Goal: Transaction & Acquisition: Purchase product/service

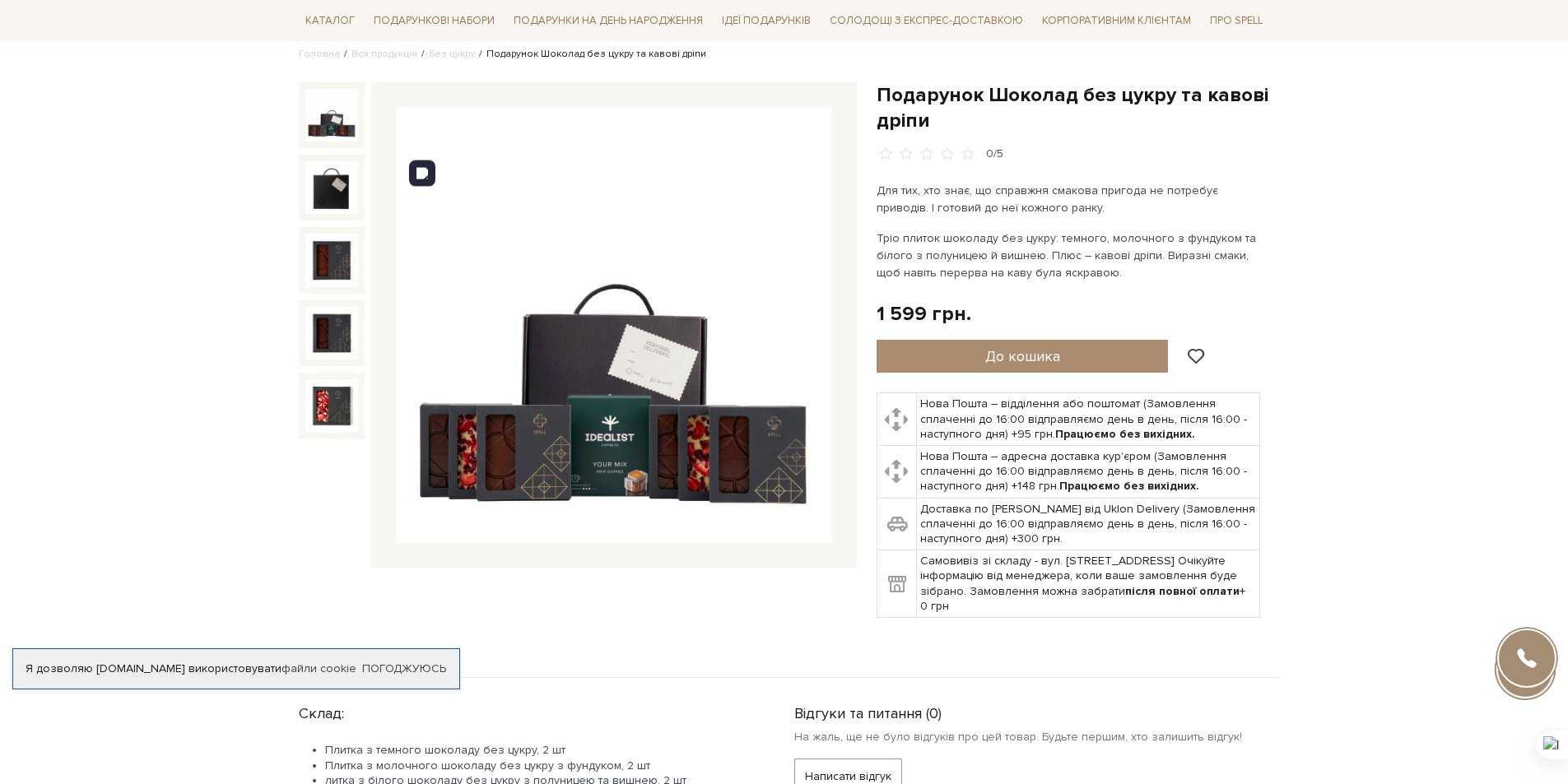
scroll to position [165, 0]
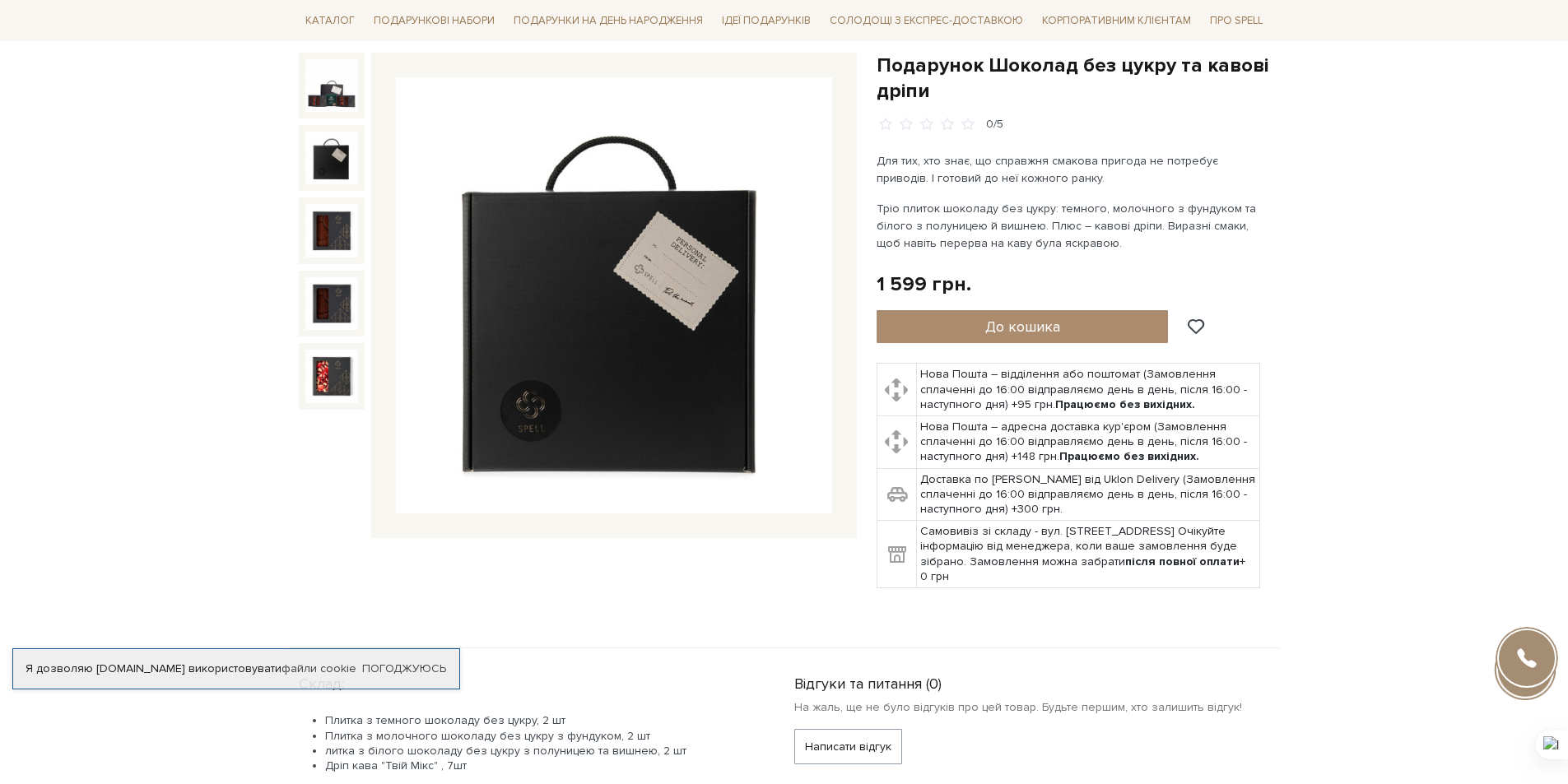
click at [343, 165] on img at bounding box center [331, 157] width 52 height 52
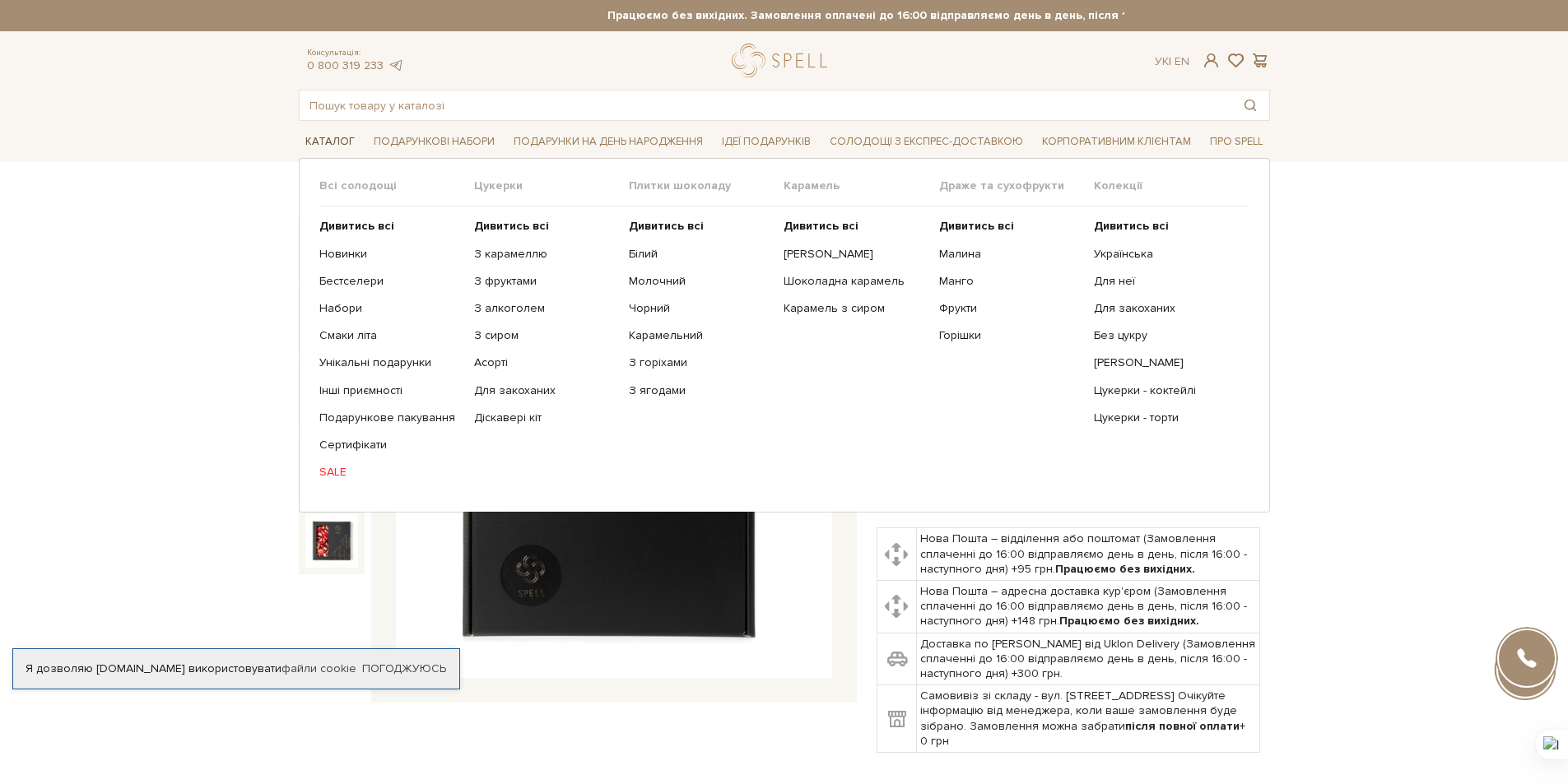
click at [319, 146] on span "Каталог" at bounding box center [330, 141] width 62 height 26
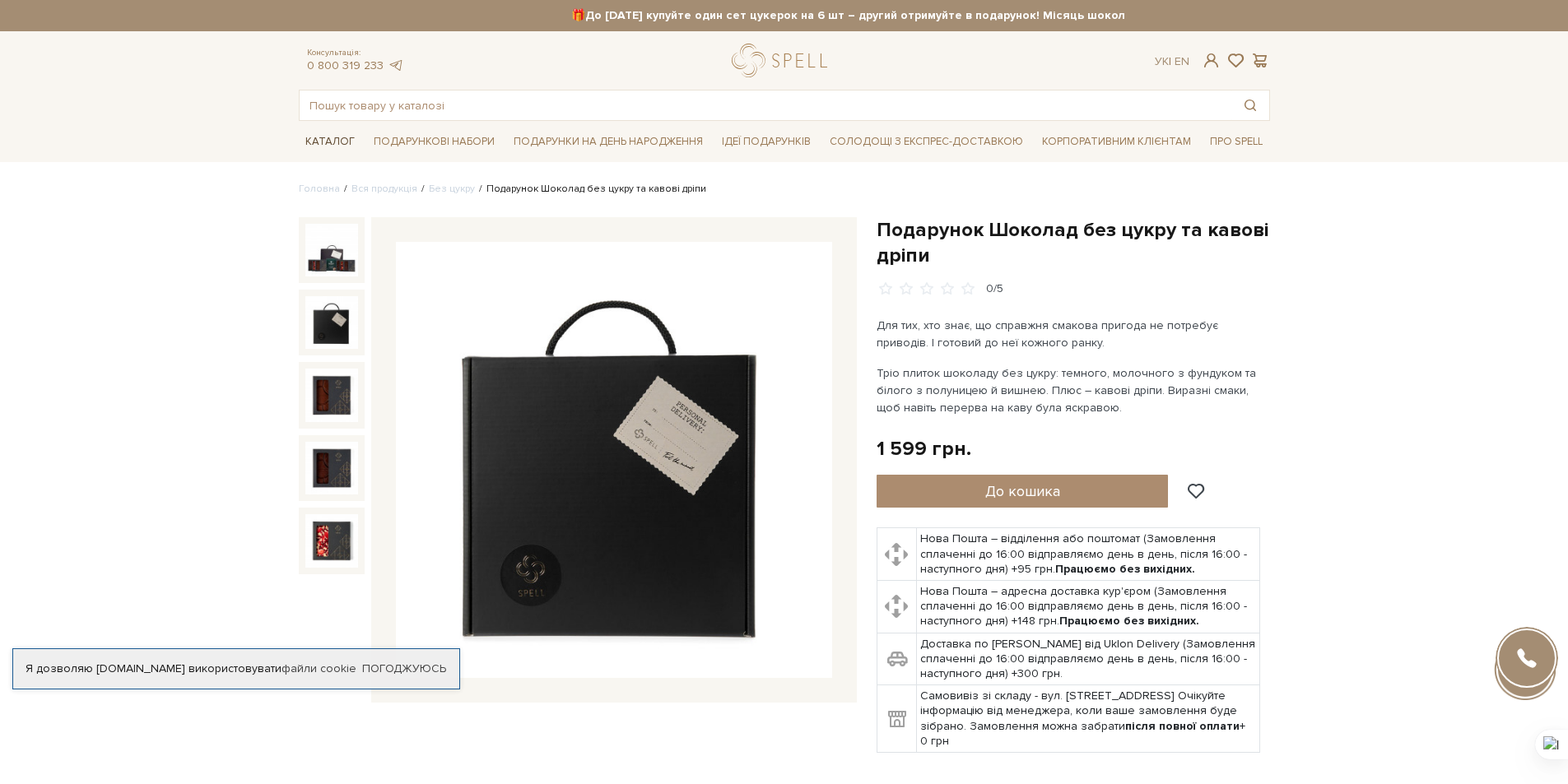
click at [334, 141] on span "Каталог" at bounding box center [330, 141] width 62 height 26
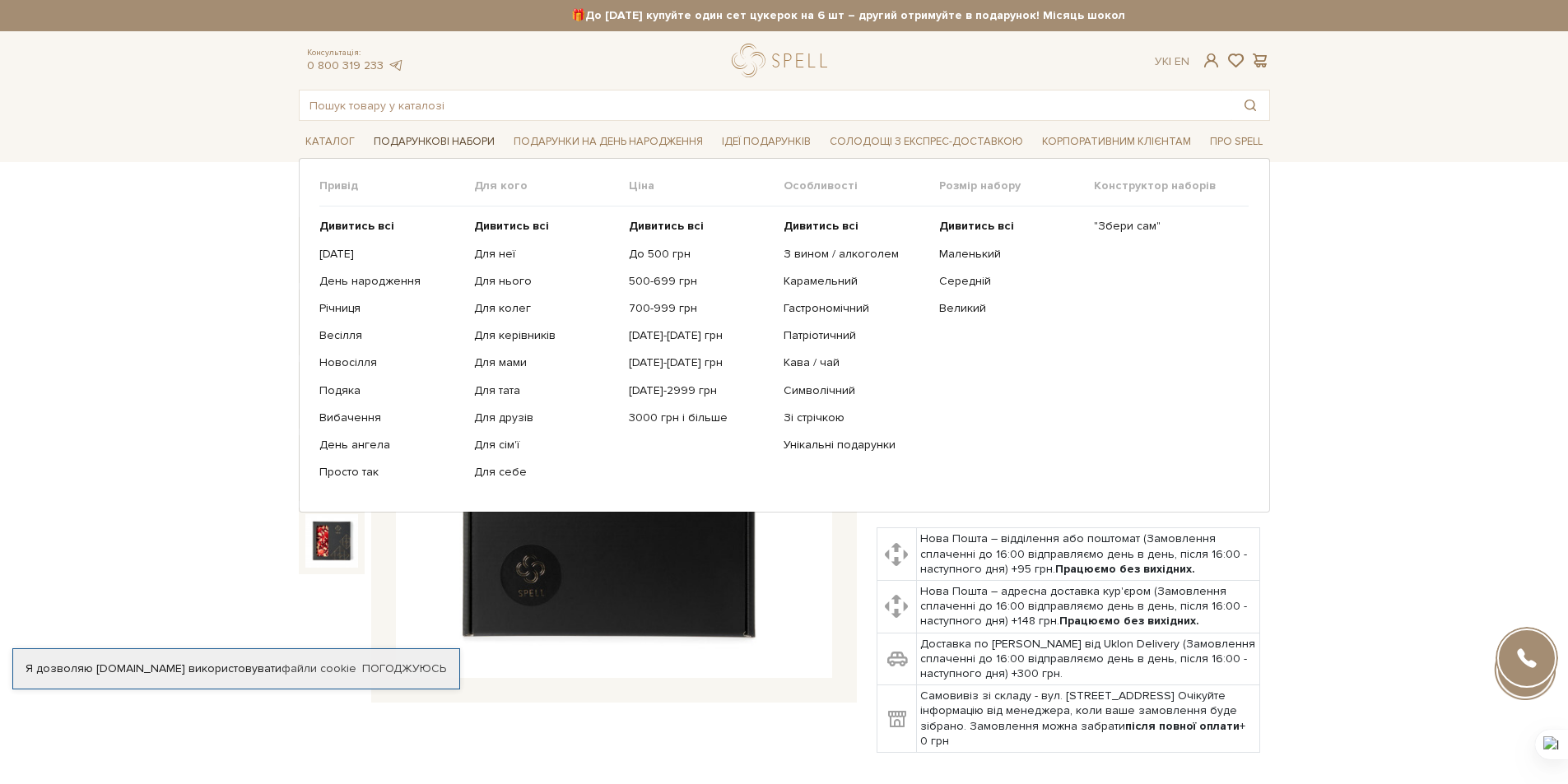
click at [438, 141] on span "Подарункові набори" at bounding box center [434, 141] width 134 height 26
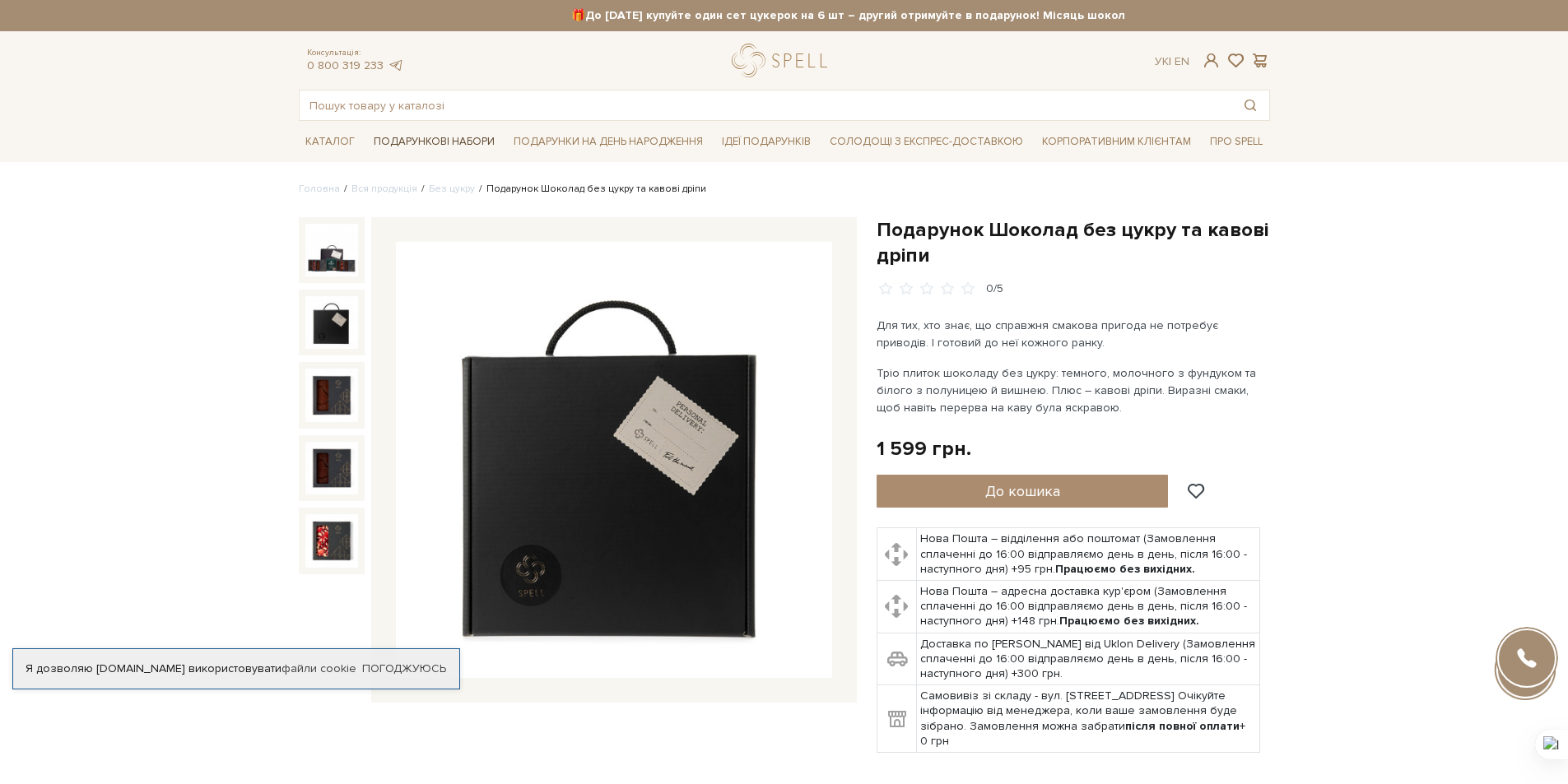
click at [438, 141] on span "Подарункові набори" at bounding box center [434, 141] width 134 height 26
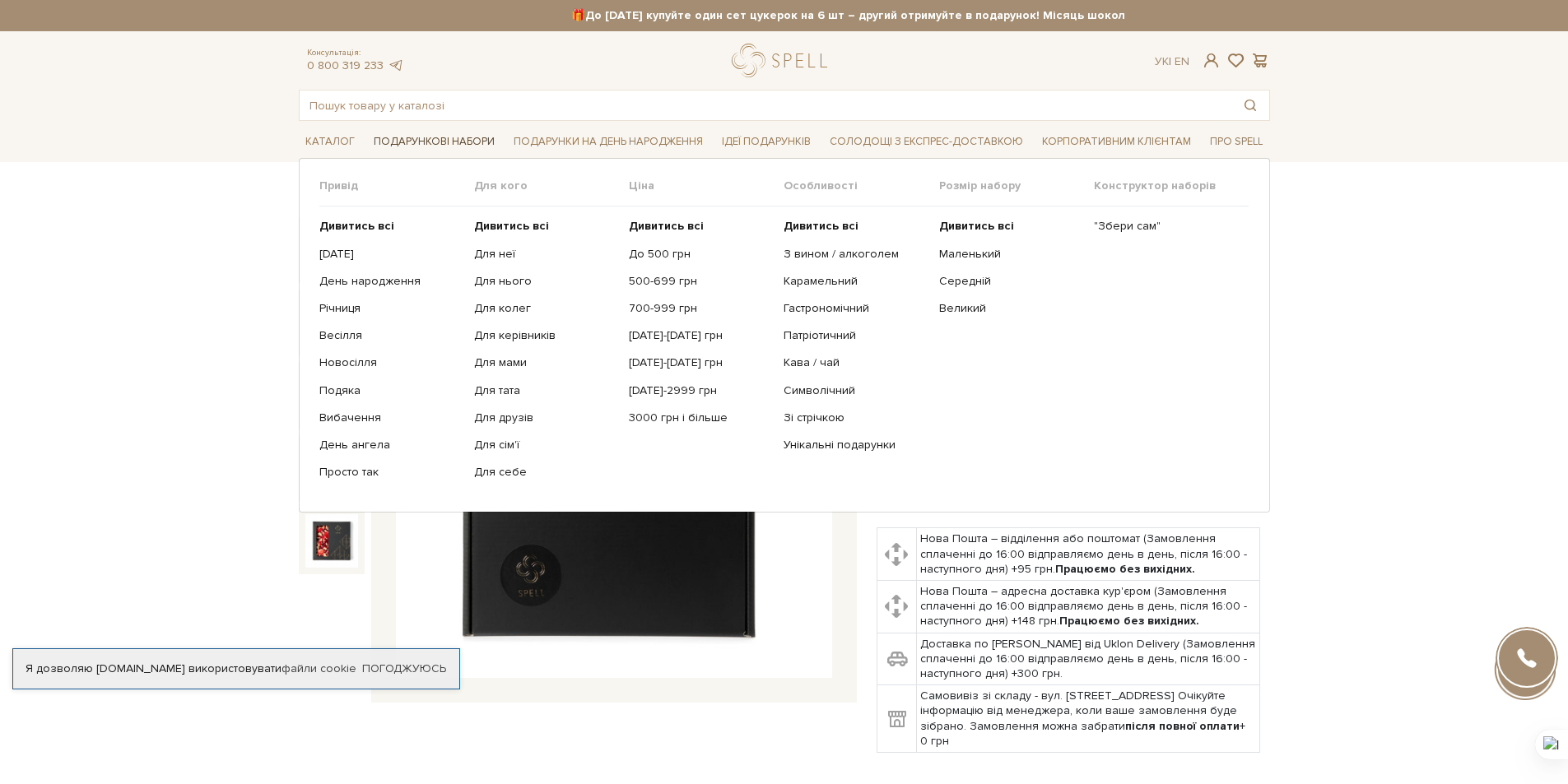
click at [438, 141] on span "Подарункові набори" at bounding box center [434, 141] width 134 height 26
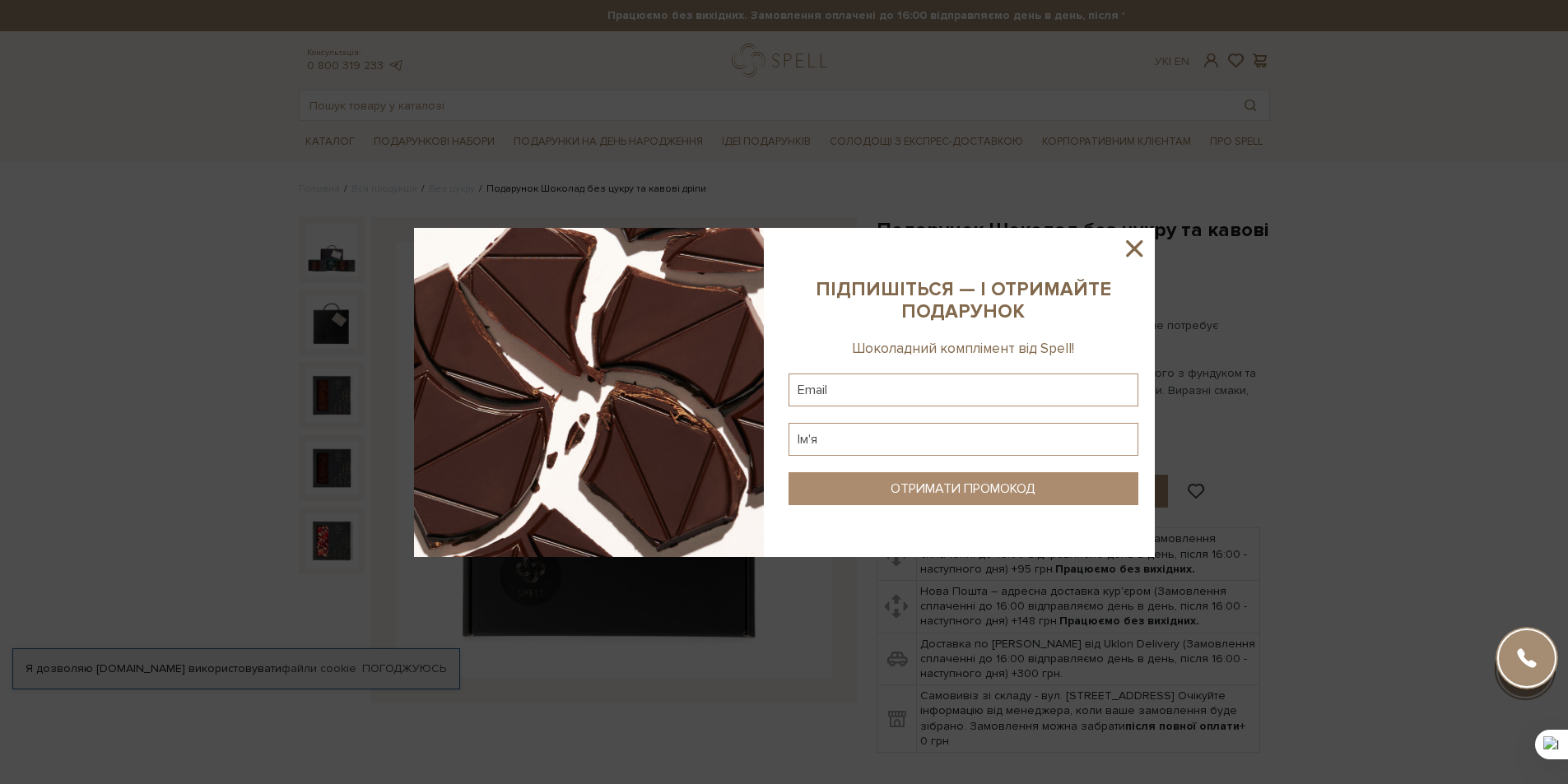
click at [1129, 245] on icon at bounding box center [1134, 249] width 17 height 17
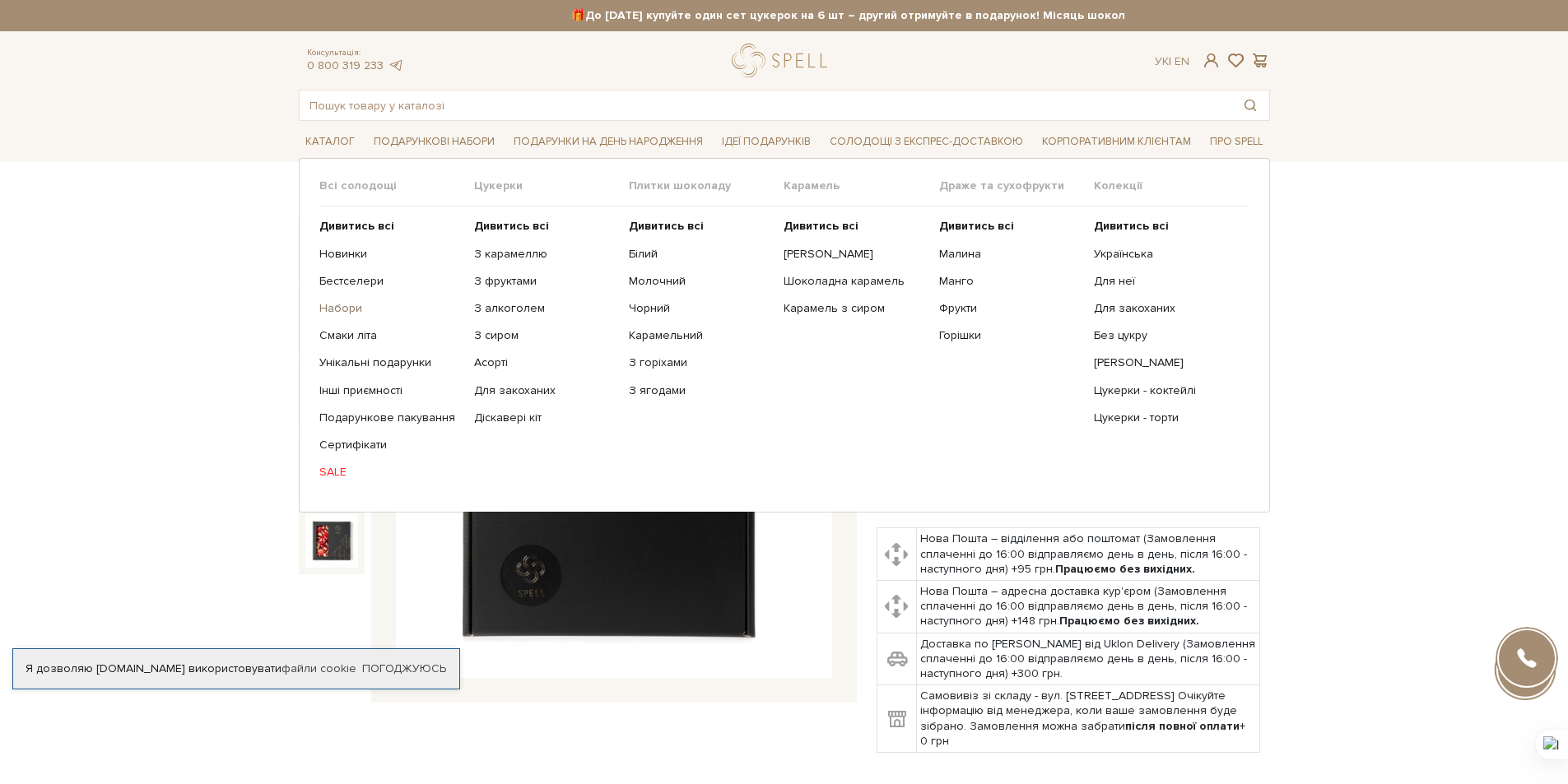
click at [357, 310] on link "Набори" at bounding box center [390, 309] width 142 height 15
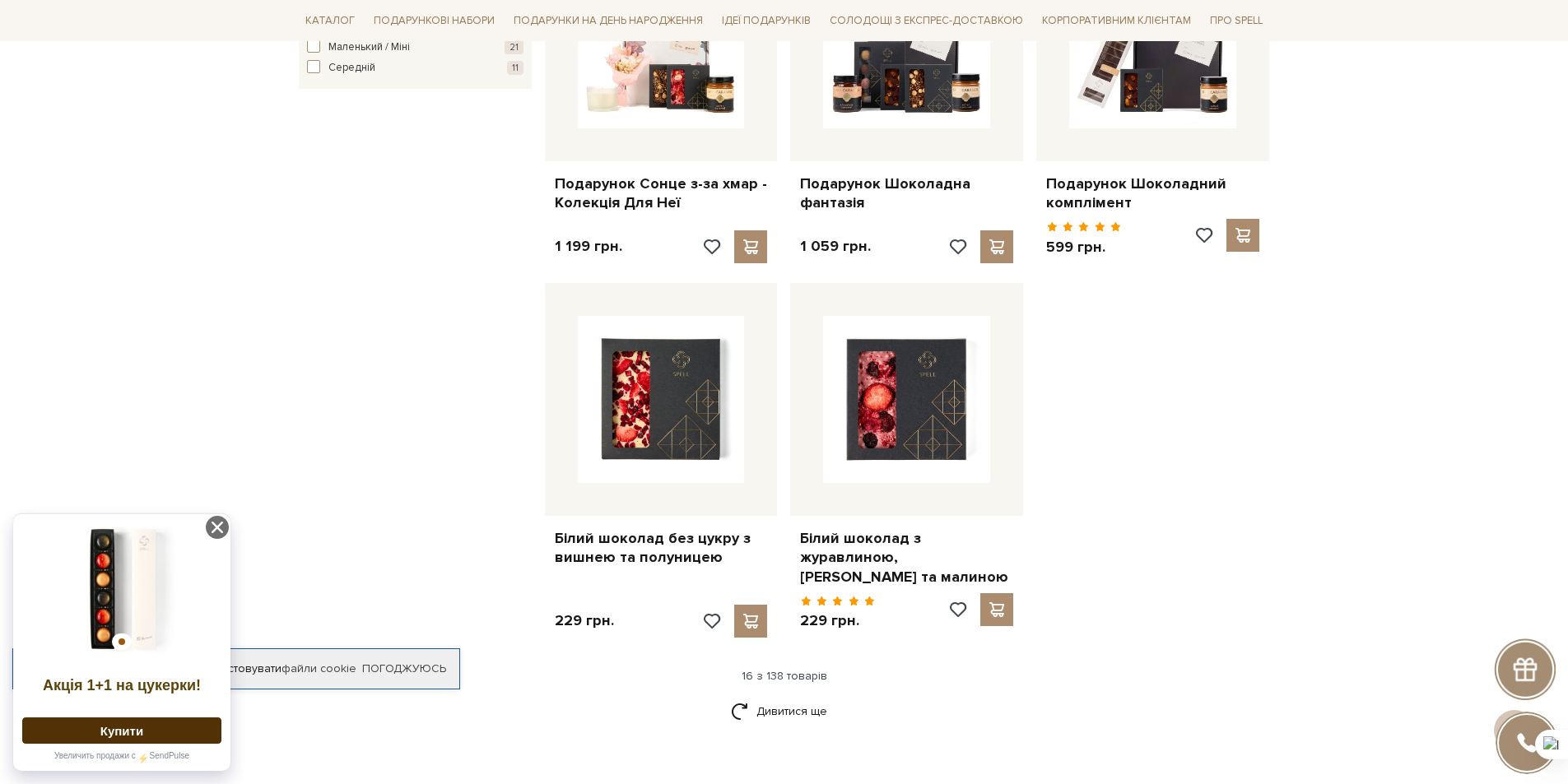
scroll to position [1989, 0]
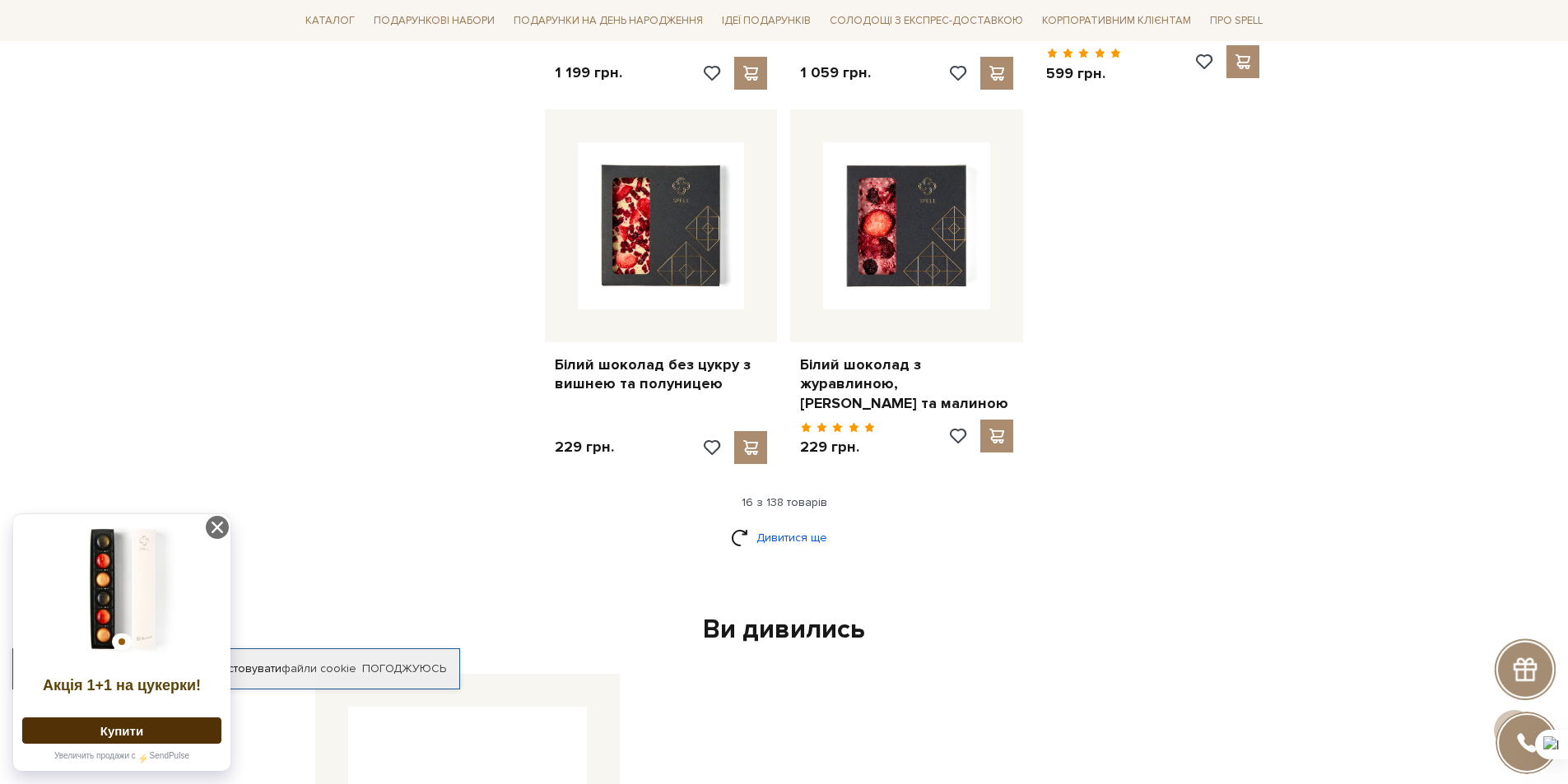
click at [787, 538] on link "Дивитися ще" at bounding box center [784, 538] width 107 height 29
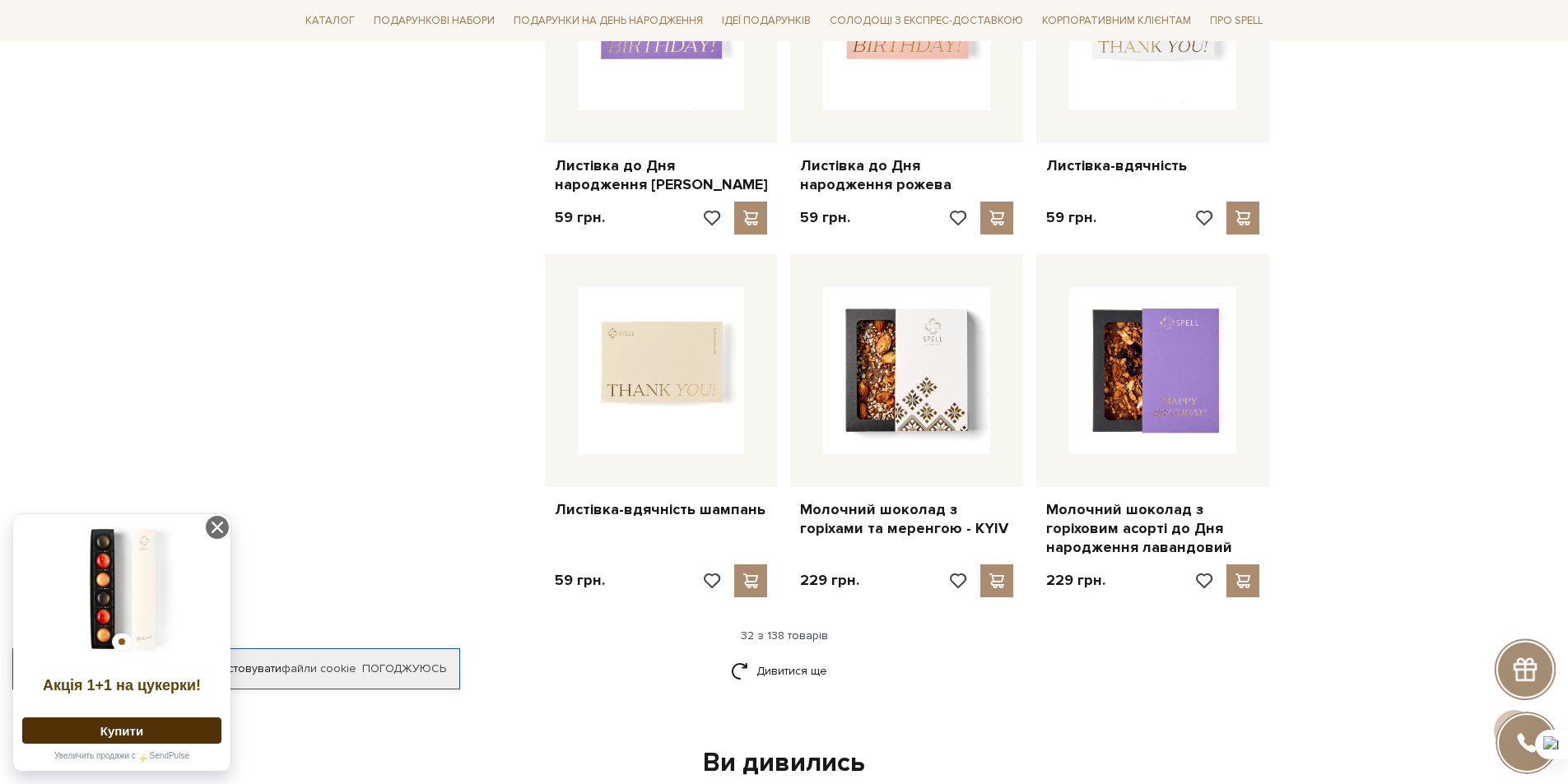
scroll to position [3798, 0]
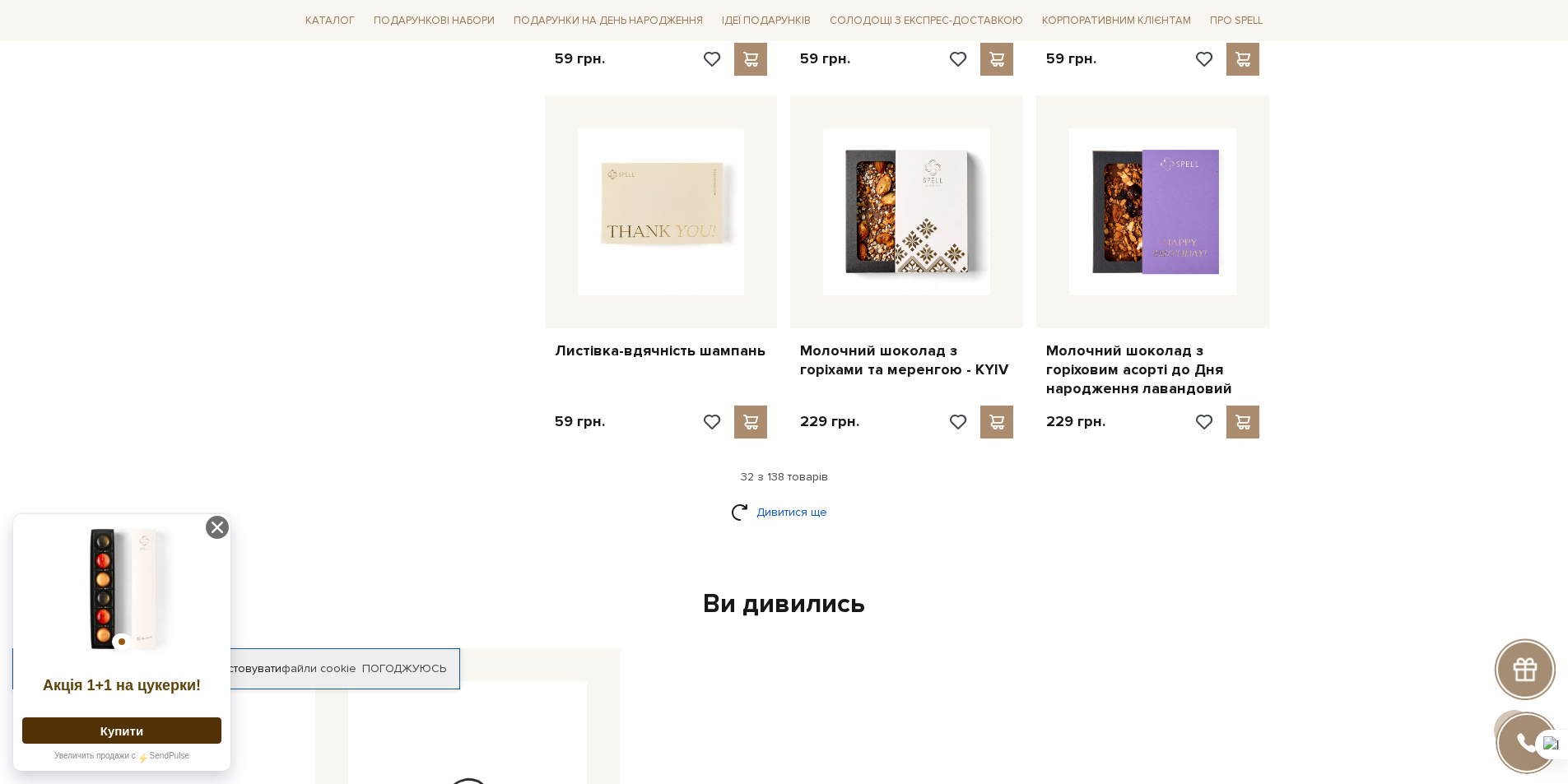
click at [761, 498] on link "Дивитися ще" at bounding box center [784, 512] width 107 height 29
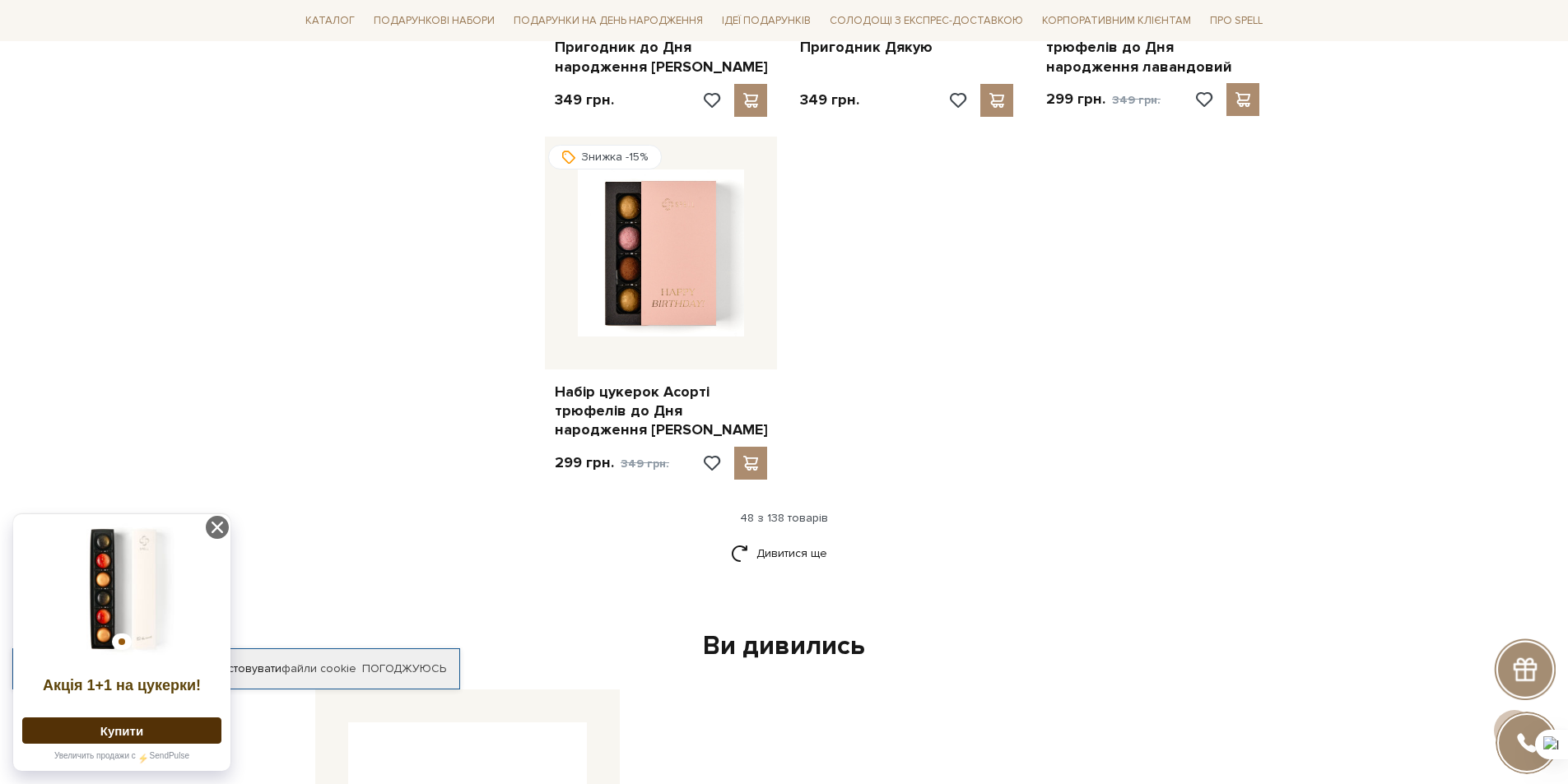
scroll to position [6020, 0]
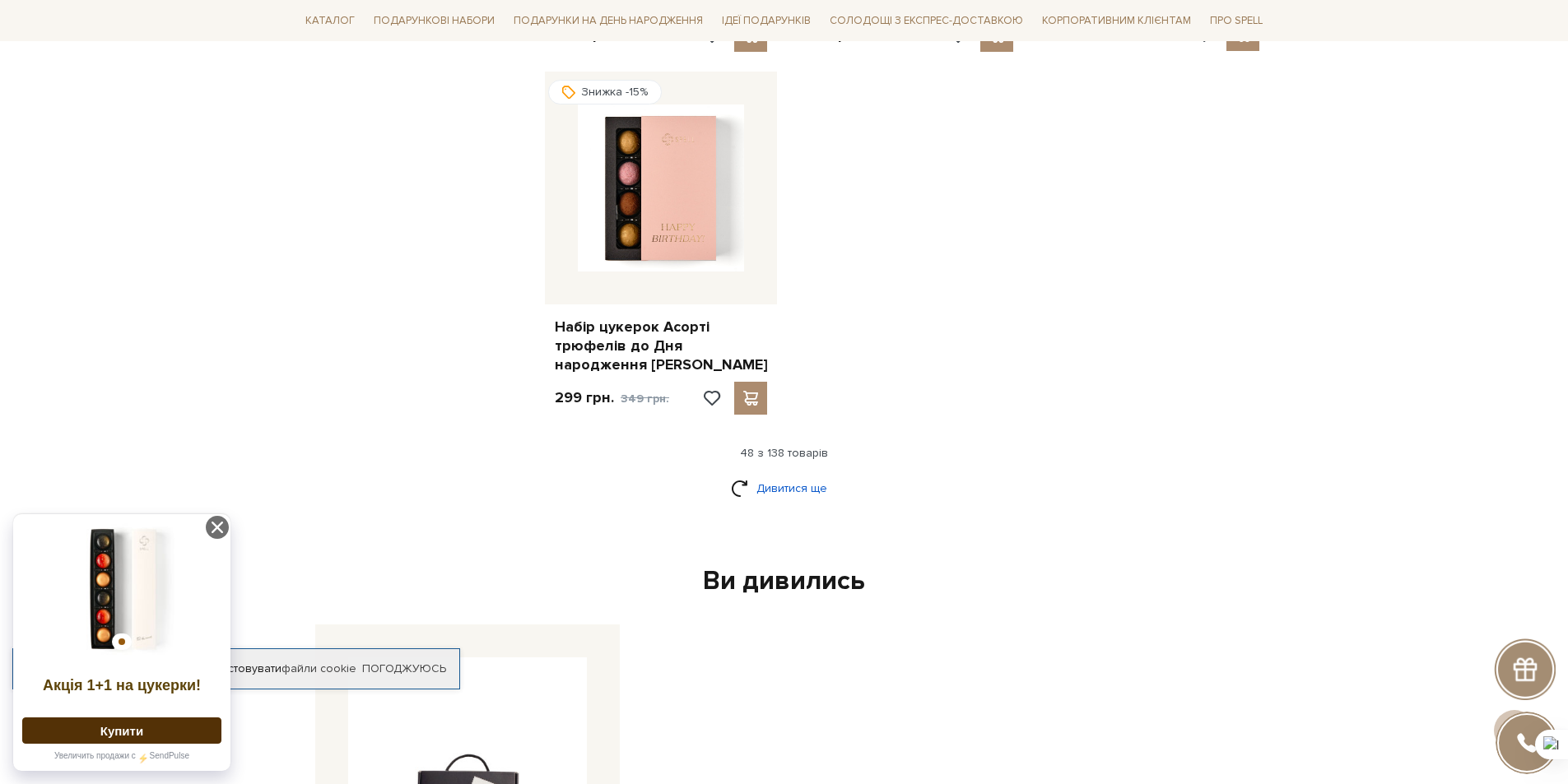
click at [768, 474] on link "Дивитися ще" at bounding box center [784, 488] width 107 height 29
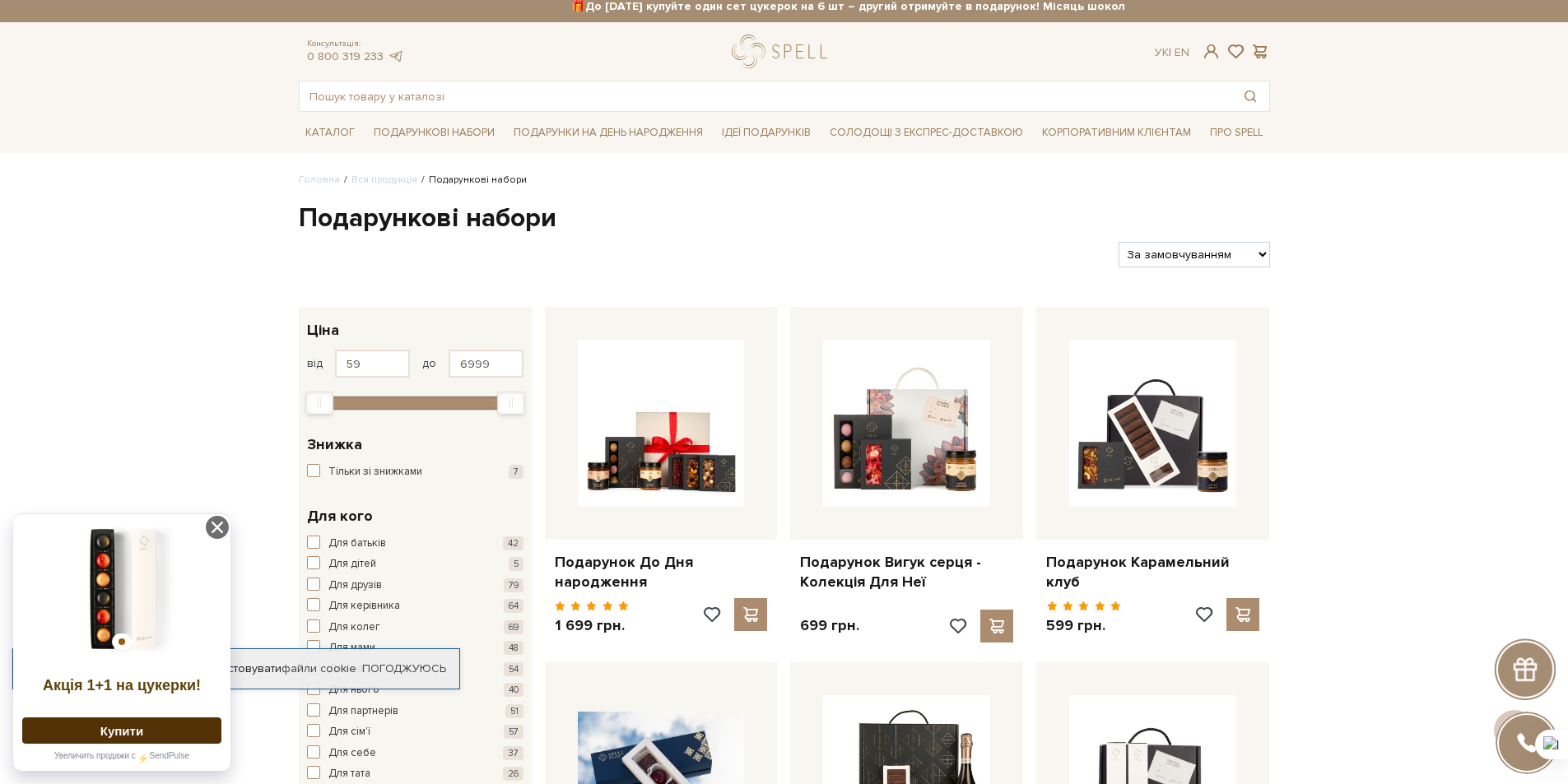
scroll to position [0, 0]
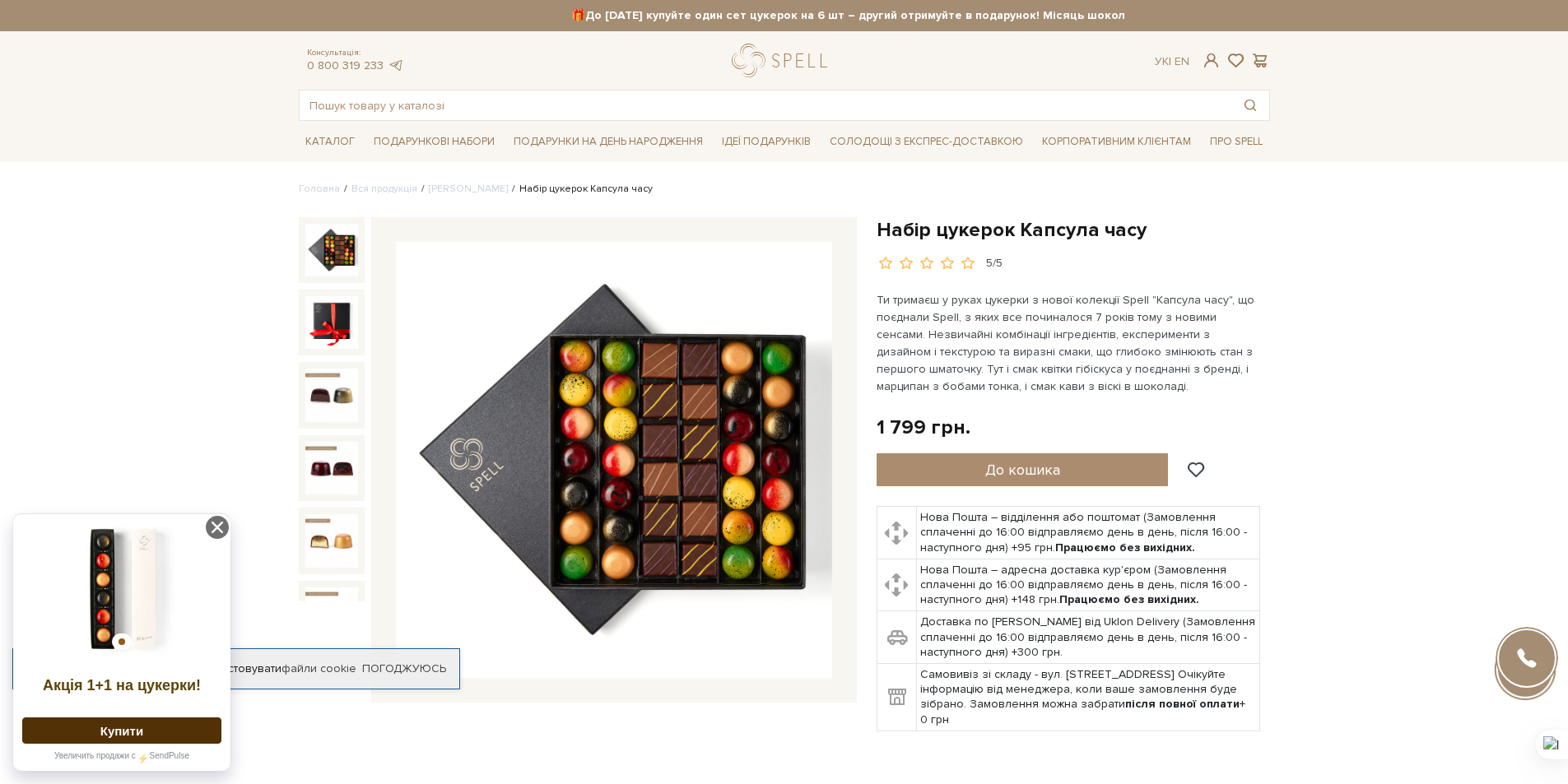
click at [332, 251] on img at bounding box center [331, 250] width 52 height 52
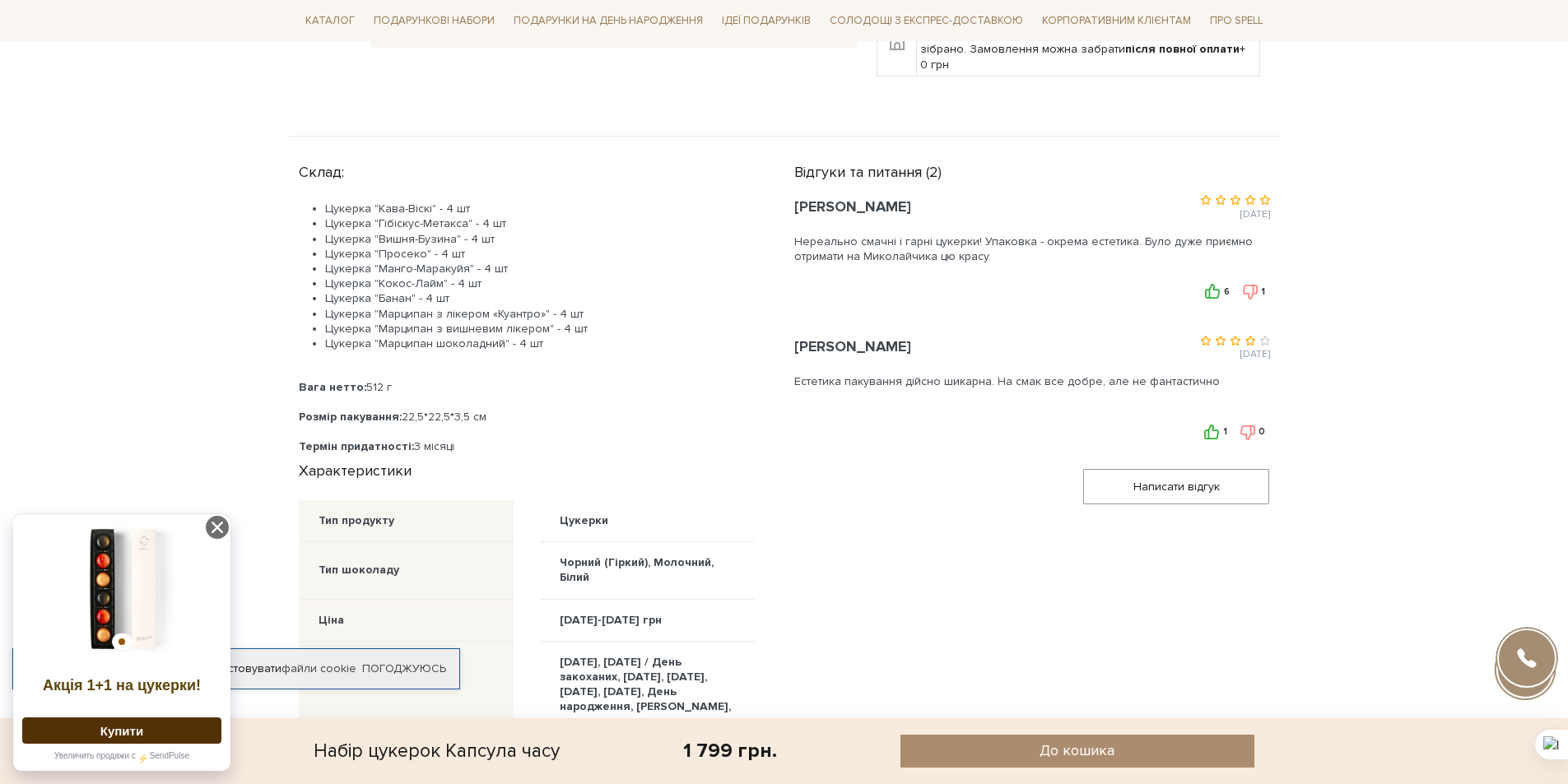
scroll to position [658, 0]
